Goal: Information Seeking & Learning: Compare options

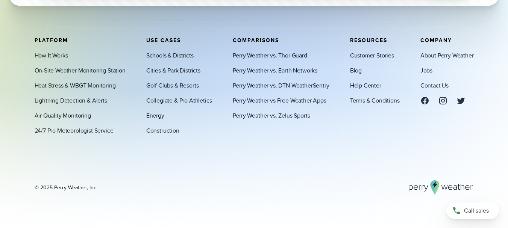
scroll to position [2512, 0]
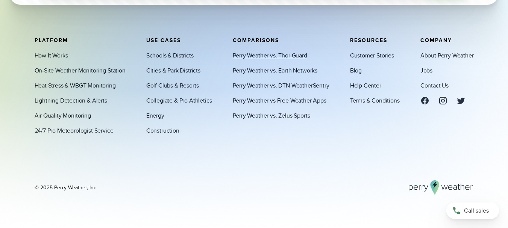
click at [285, 55] on link "Perry Weather vs. Thor Guard" at bounding box center [270, 55] width 74 height 9
